Goal: Task Accomplishment & Management: Manage account settings

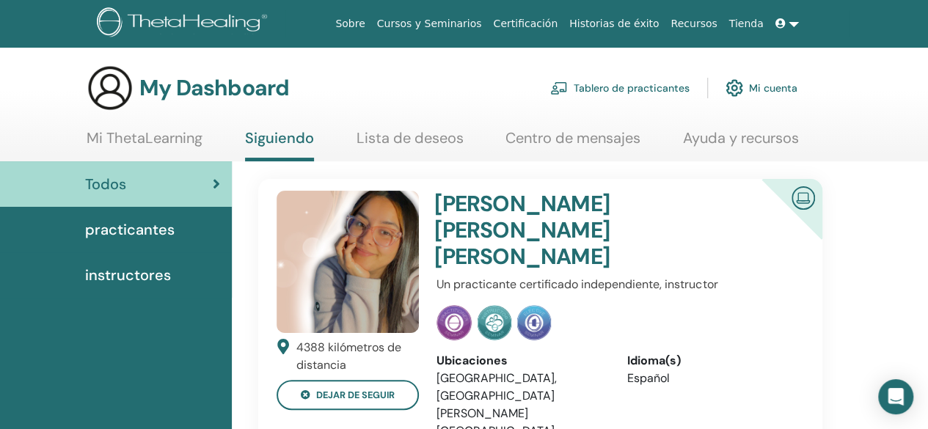
click at [130, 227] on span "practicantes" at bounding box center [129, 230] width 89 height 22
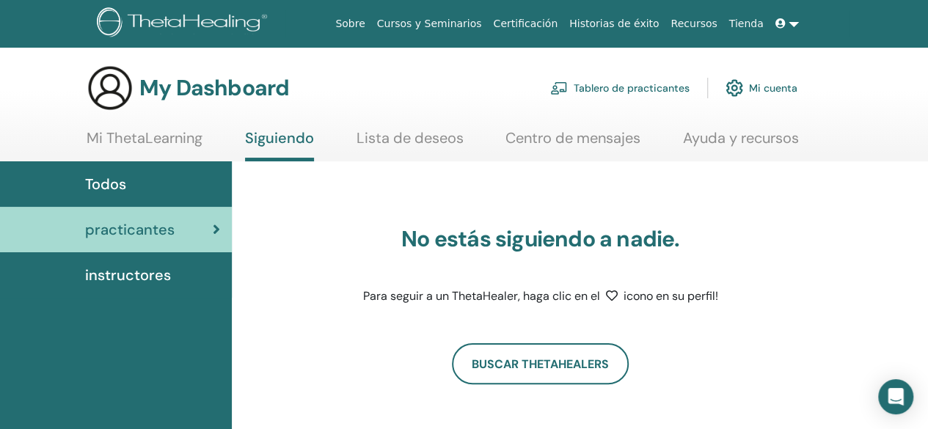
click at [116, 189] on span "Todos" at bounding box center [105, 184] width 41 height 22
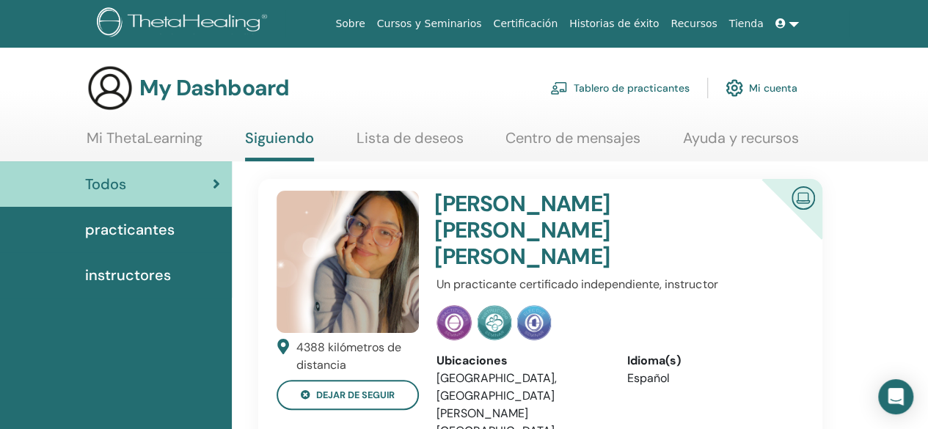
click at [729, 141] on link "Ayuda y recursos" at bounding box center [741, 143] width 116 height 29
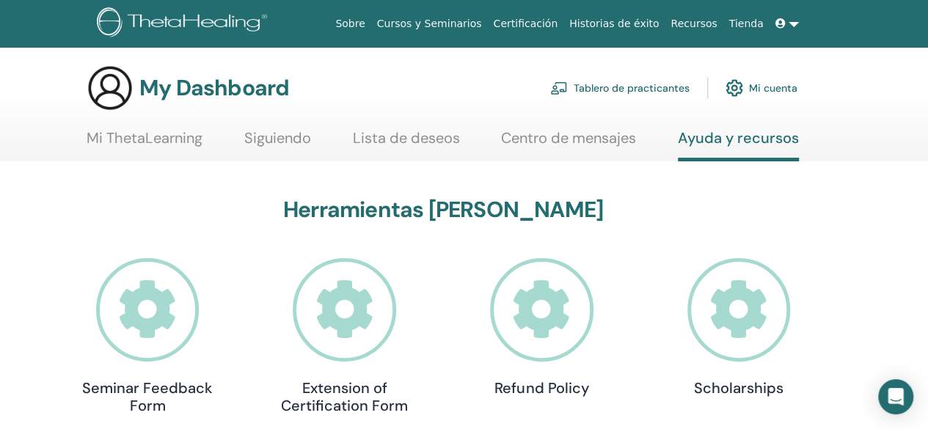
click at [789, 21] on link at bounding box center [786, 23] width 35 height 27
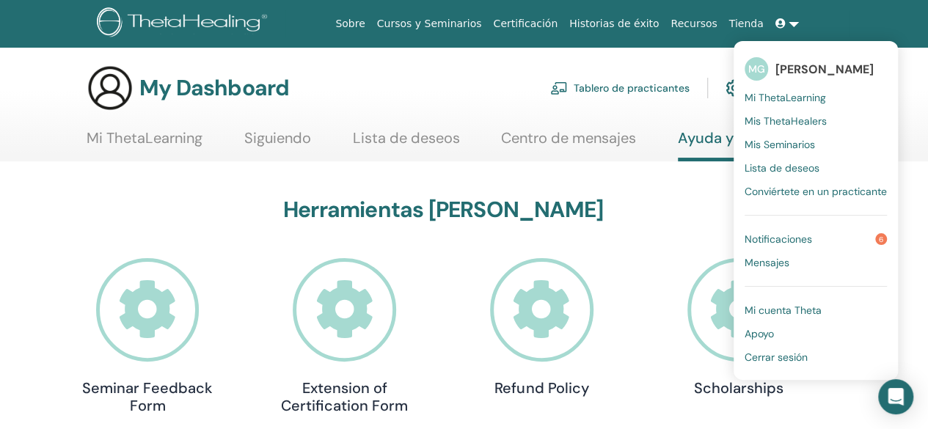
click at [790, 359] on span "Cerrar sesión" at bounding box center [776, 357] width 63 height 13
